Goal: Navigation & Orientation: Find specific page/section

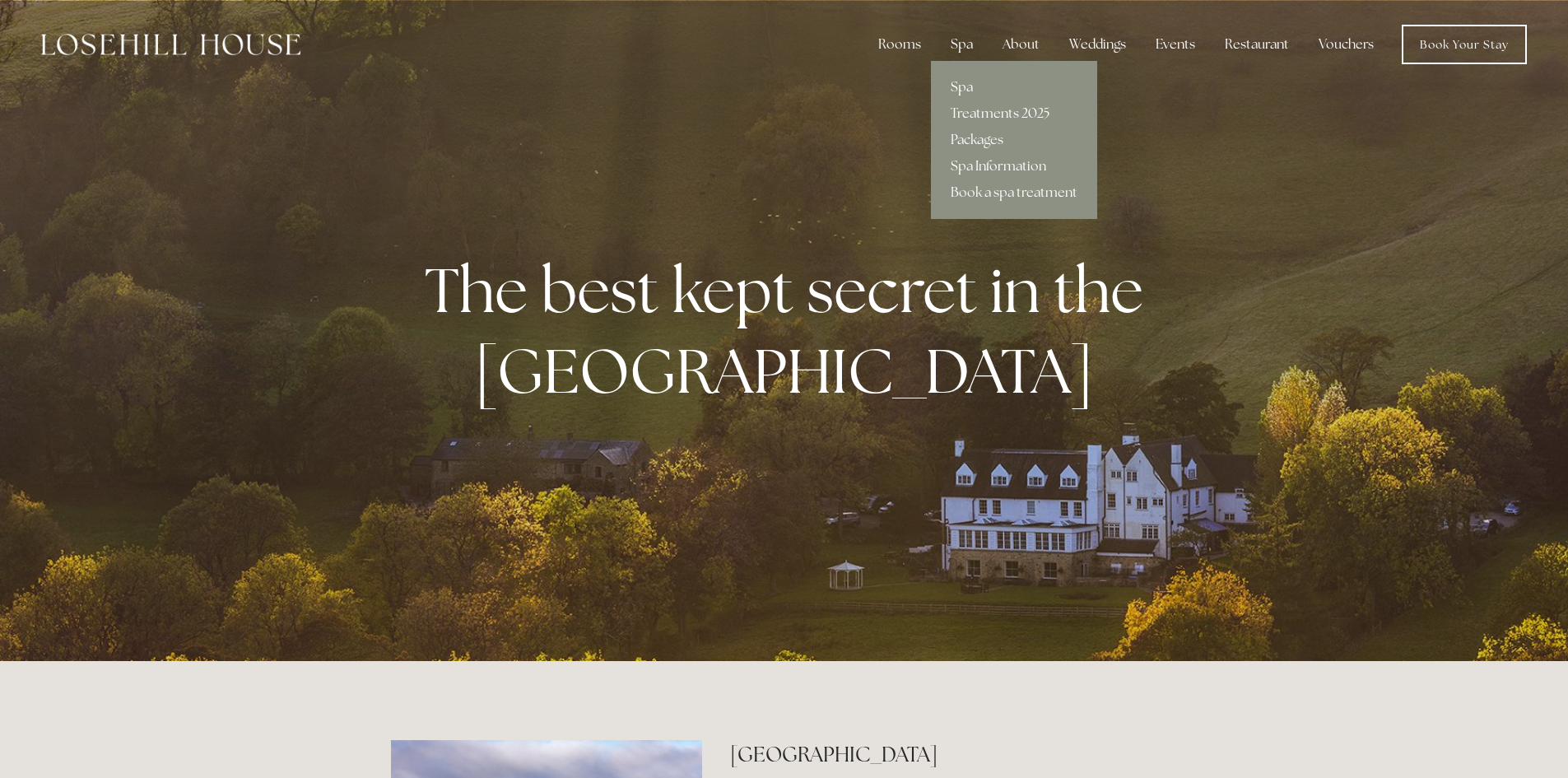
click at [972, 84] on link "Spa" at bounding box center [1014, 87] width 166 height 26
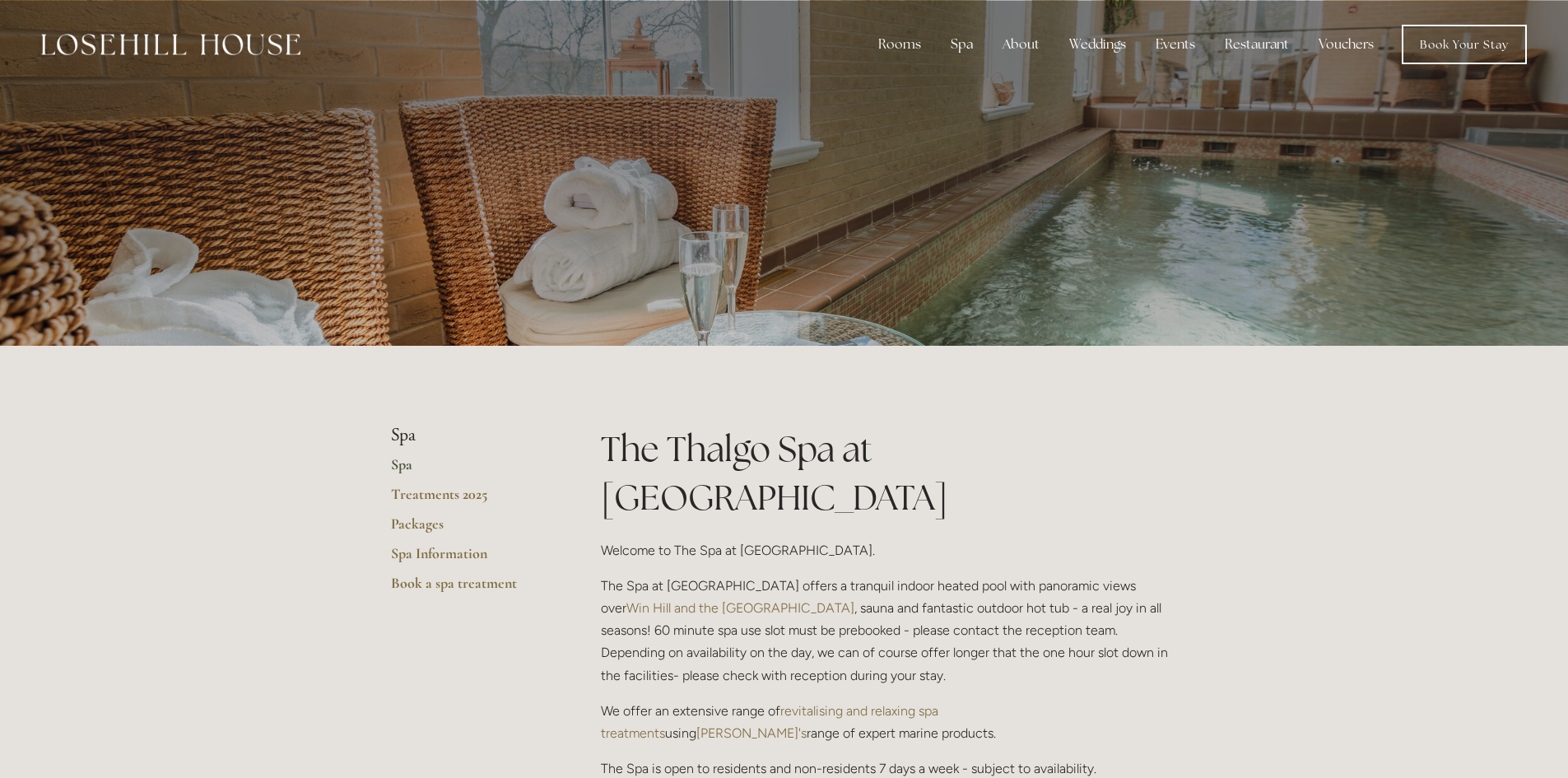
click at [431, 545] on link "Spa Information" at bounding box center [469, 559] width 157 height 30
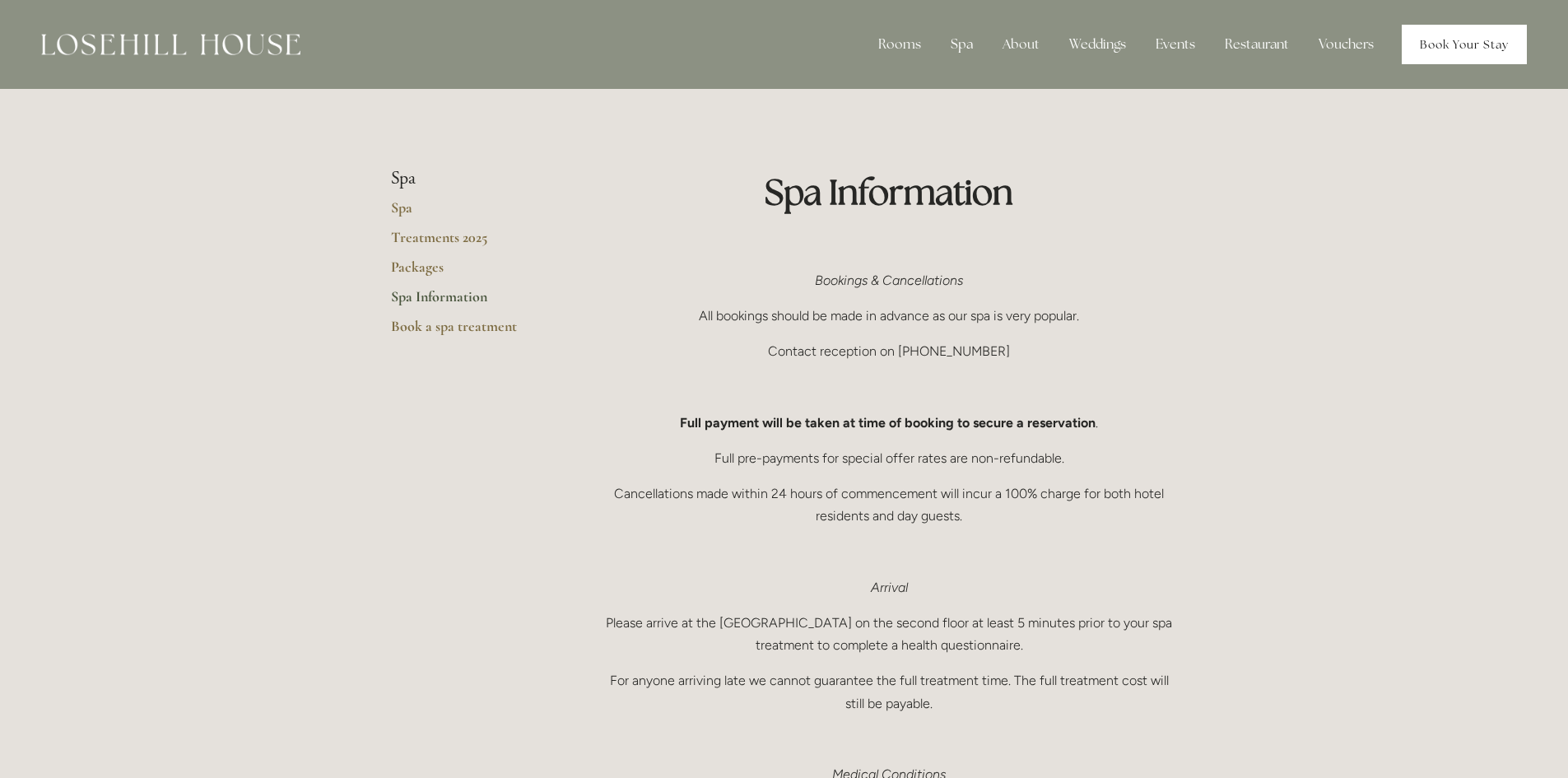
click at [1468, 32] on link "Book Your Stay" at bounding box center [1464, 44] width 125 height 39
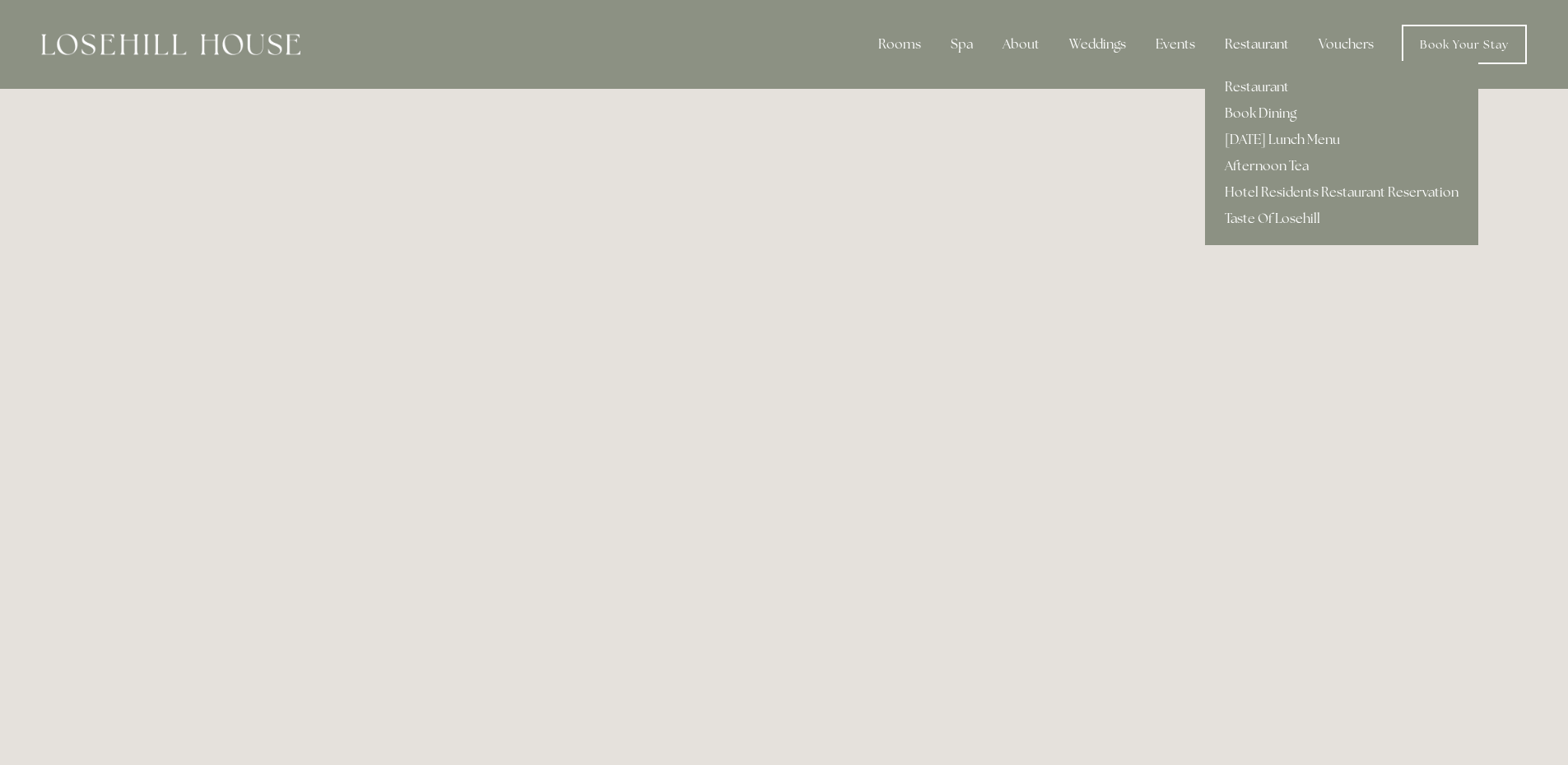
click at [1261, 49] on div "Restaurant" at bounding box center [1257, 44] width 90 height 33
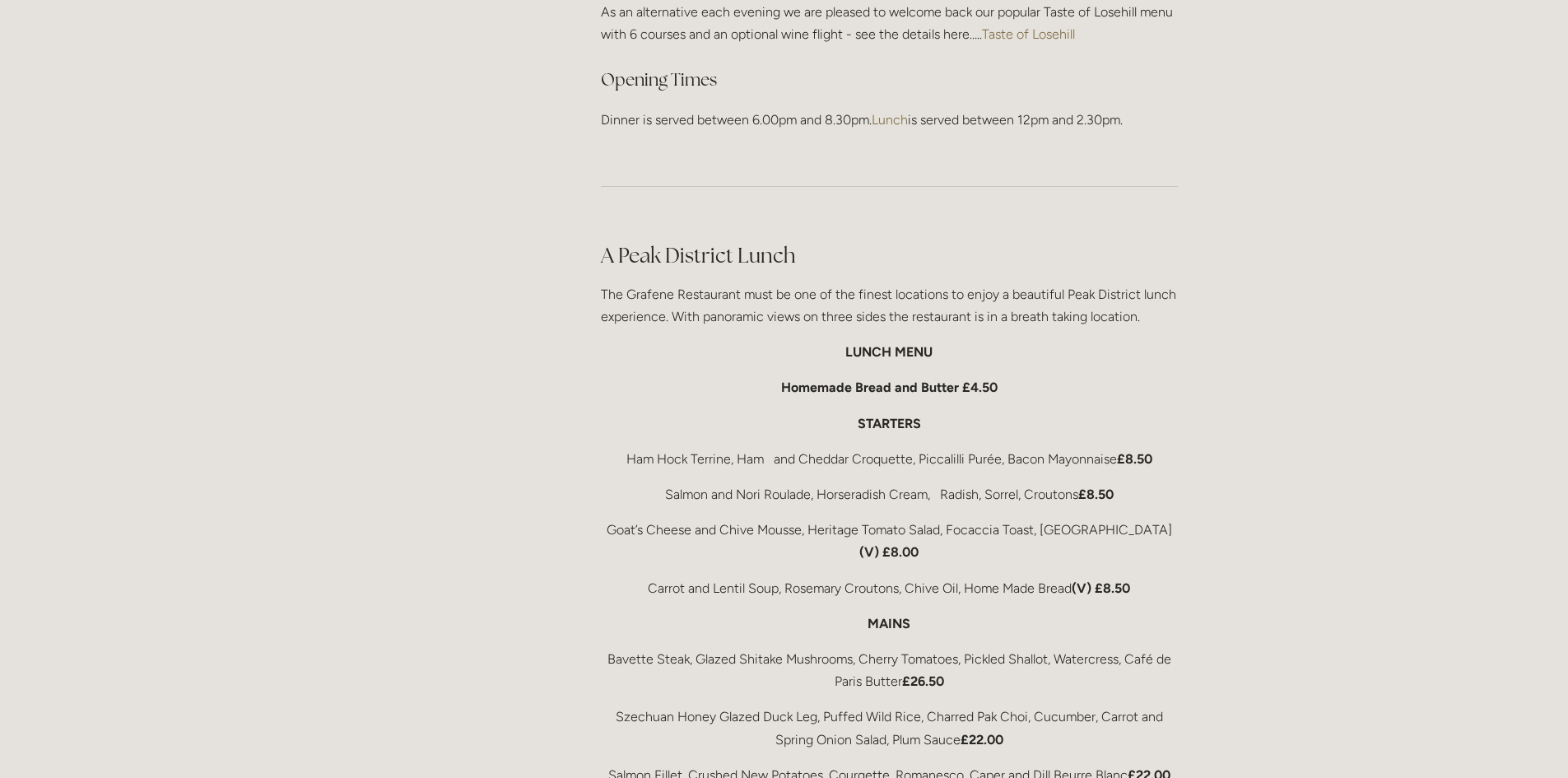
scroll to position [2798, 0]
